Goal: Task Accomplishment & Management: Complete application form

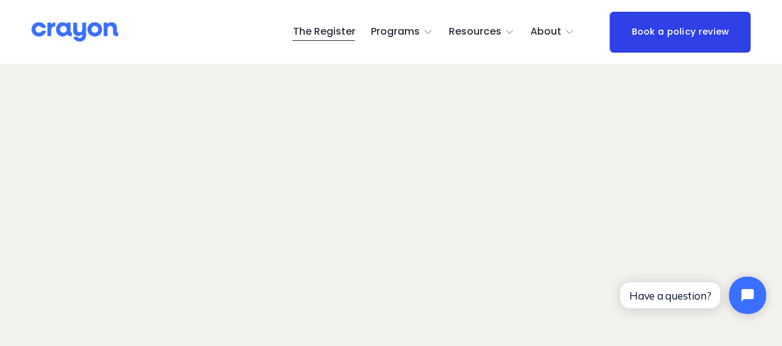
scroll to position [127, 0]
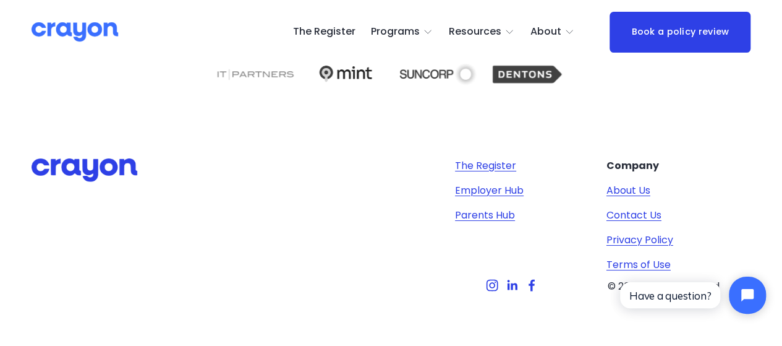
scroll to position [2184, 0]
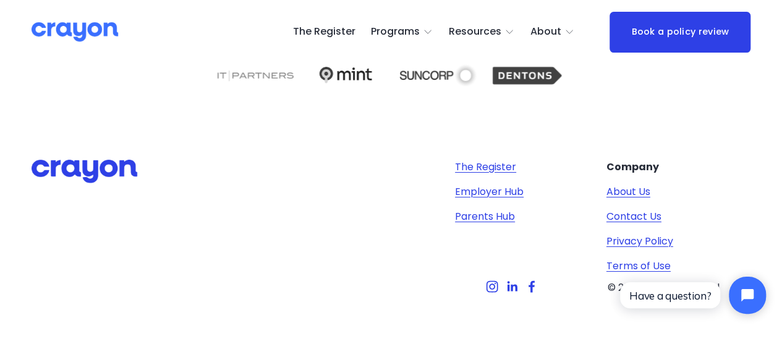
click at [490, 164] on link "The Register" at bounding box center [485, 167] width 61 height 15
